Goal: Book appointment/travel/reservation

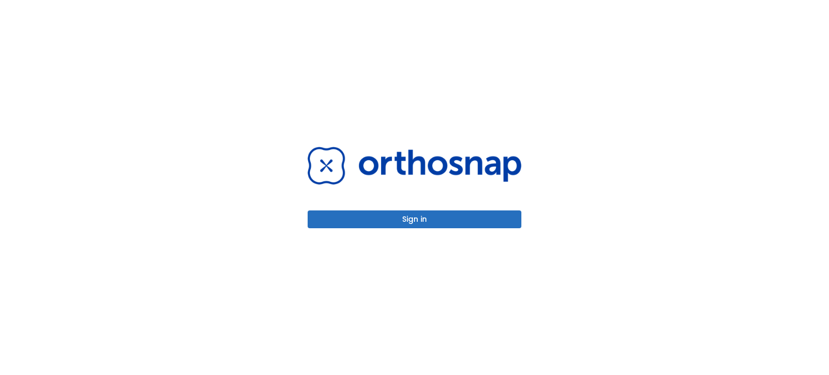
click at [436, 220] on button "Sign in" at bounding box center [415, 219] width 214 height 18
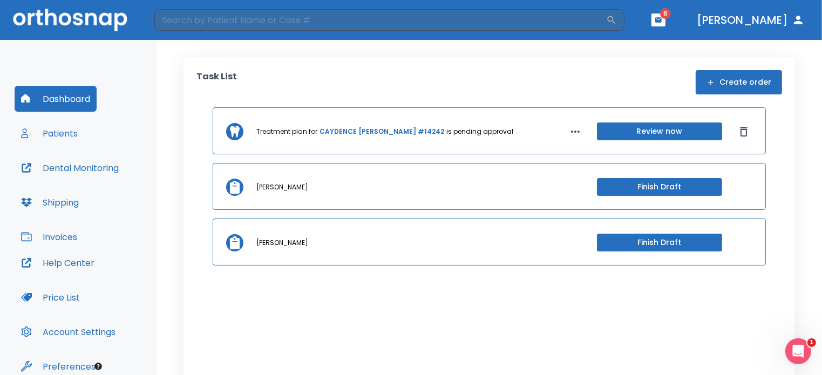
click at [661, 18] on icon "button" at bounding box center [658, 19] width 6 height 5
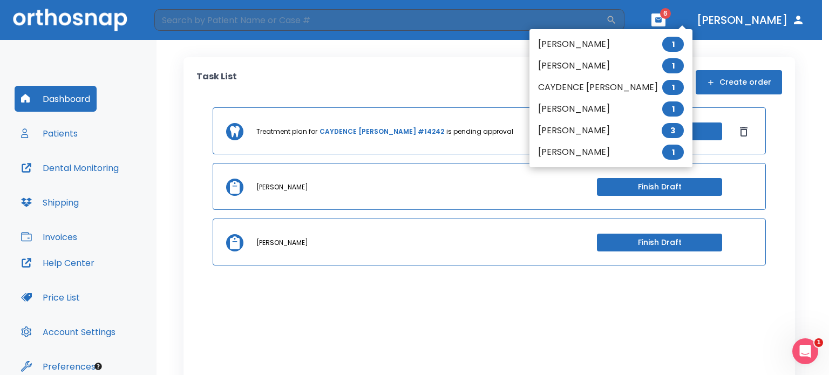
click at [607, 84] on li "CAYDENCE [PERSON_NAME] 1" at bounding box center [610, 88] width 163 height 22
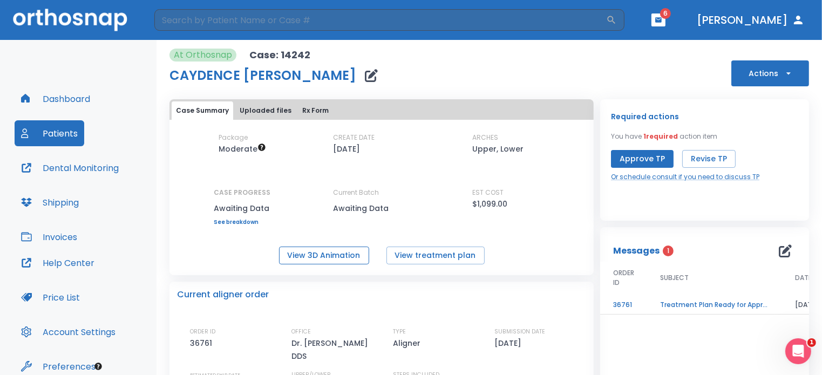
click at [321, 252] on button "View 3D Animation" at bounding box center [324, 256] width 90 height 18
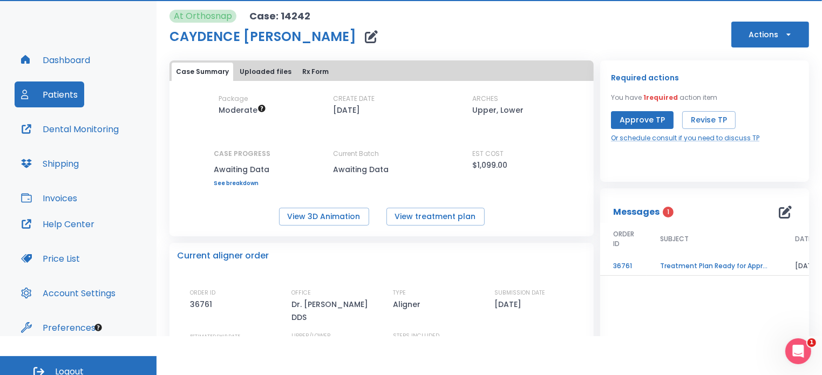
scroll to position [49, 0]
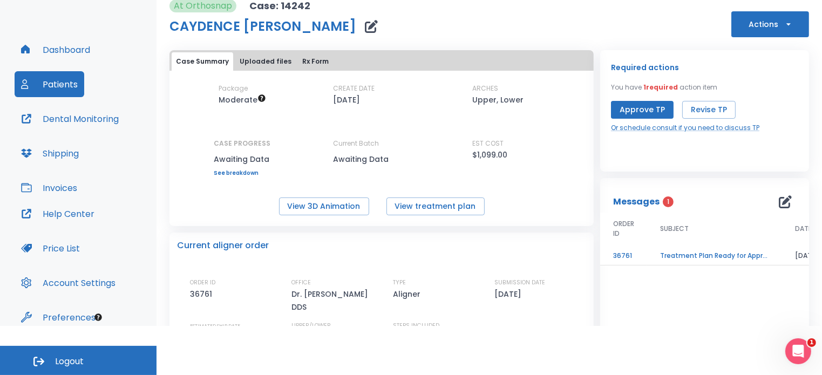
click at [783, 25] on icon "button" at bounding box center [788, 24] width 11 height 11
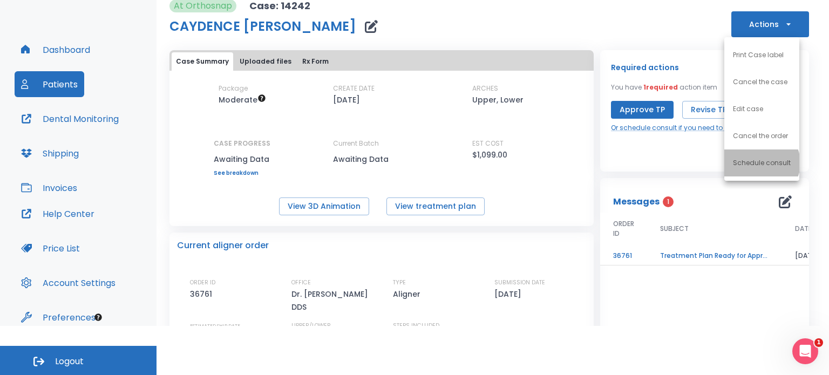
click at [760, 163] on p "Schedule consult" at bounding box center [762, 163] width 58 height 10
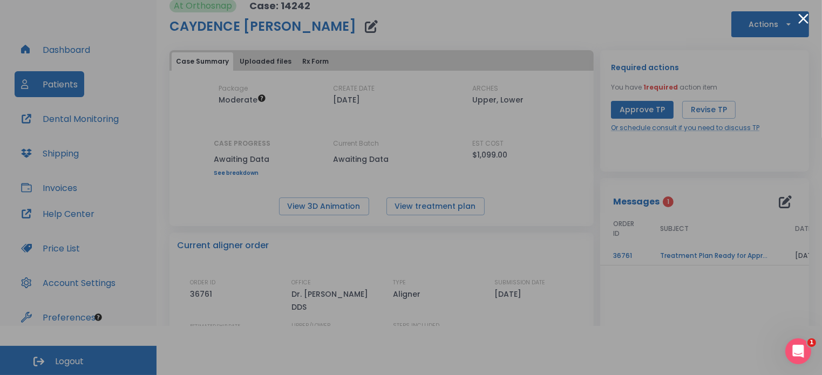
click at [803, 16] on button "Close modal" at bounding box center [803, 18] width 10 height 10
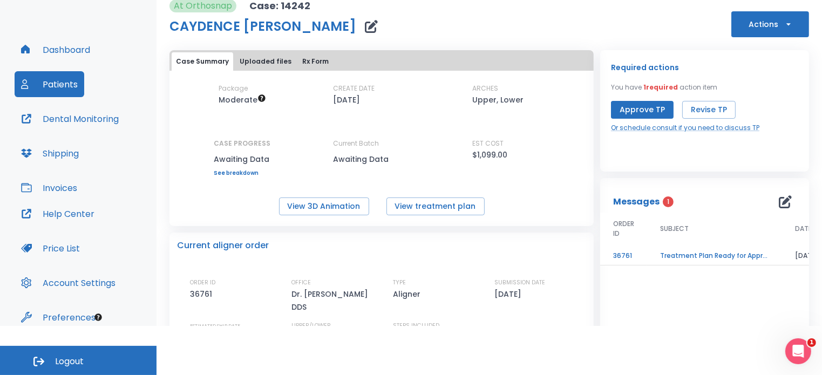
click at [643, 107] on button "Approve TP" at bounding box center [642, 110] width 63 height 18
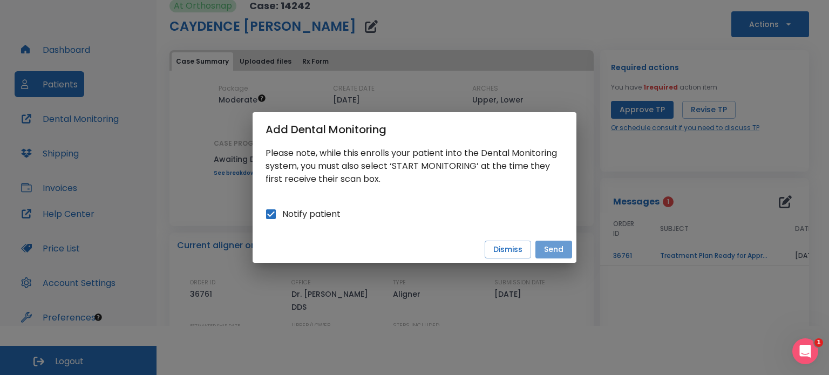
click at [555, 250] on button "Send" at bounding box center [553, 250] width 37 height 18
